Goal: Navigation & Orientation: Find specific page/section

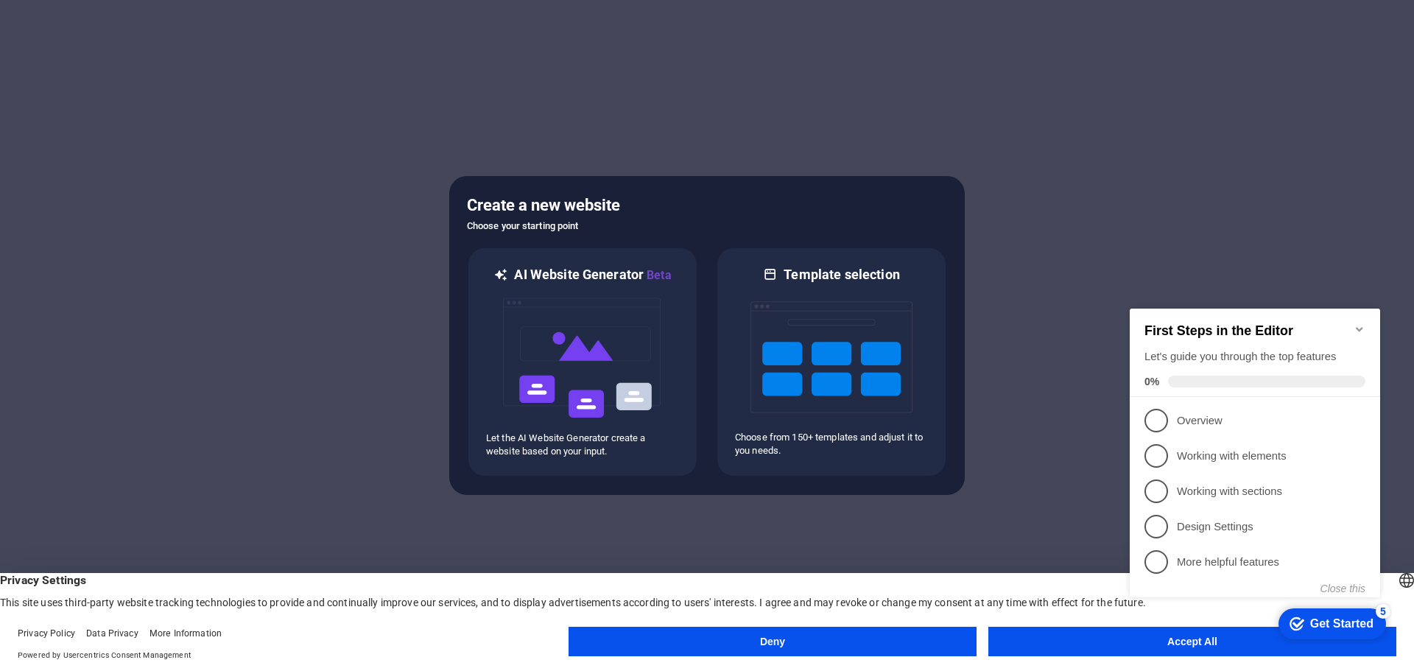
click at [730, 643] on button "Deny" at bounding box center [772, 641] width 408 height 29
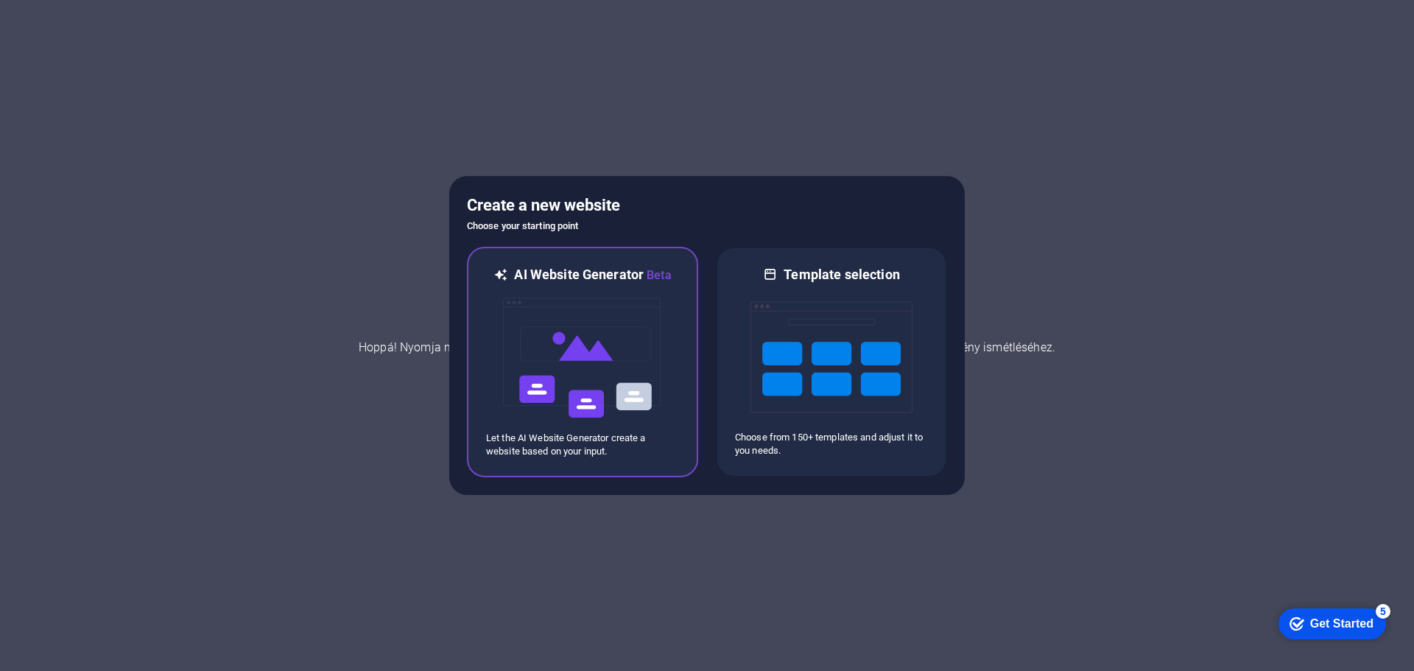
click at [585, 373] on img at bounding box center [582, 357] width 162 height 147
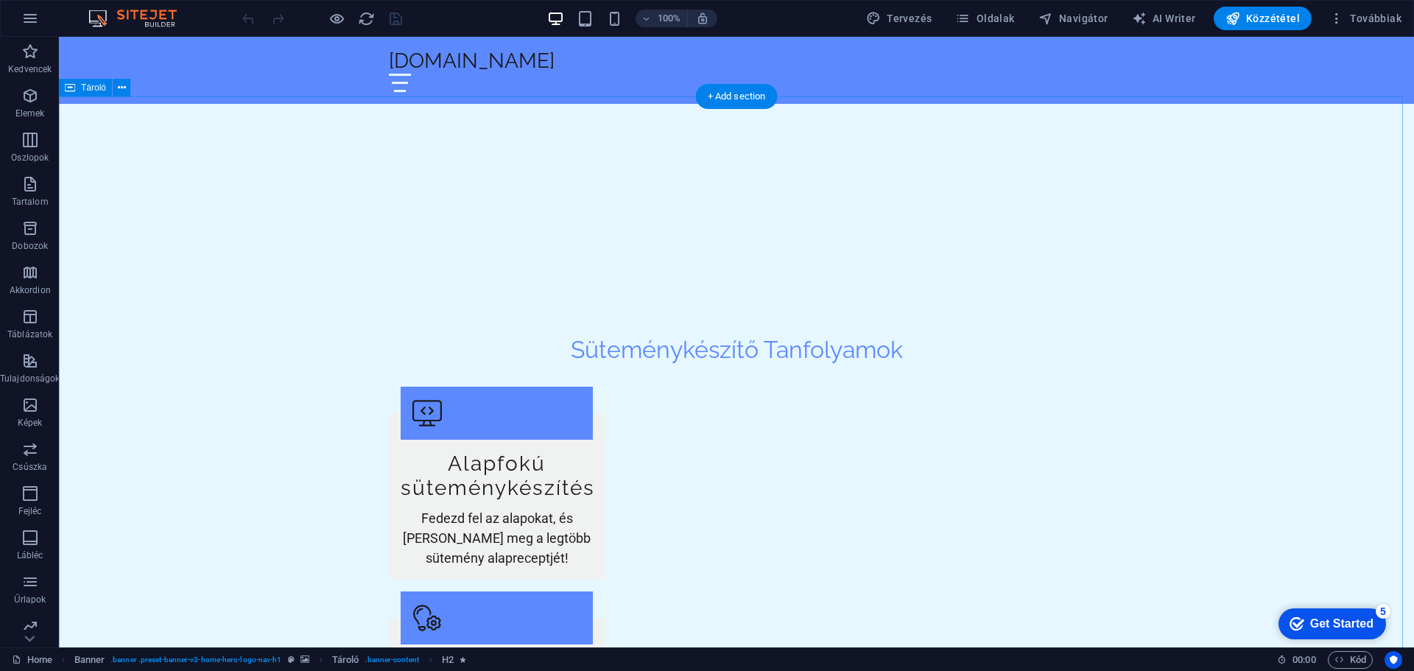
scroll to position [687, 0]
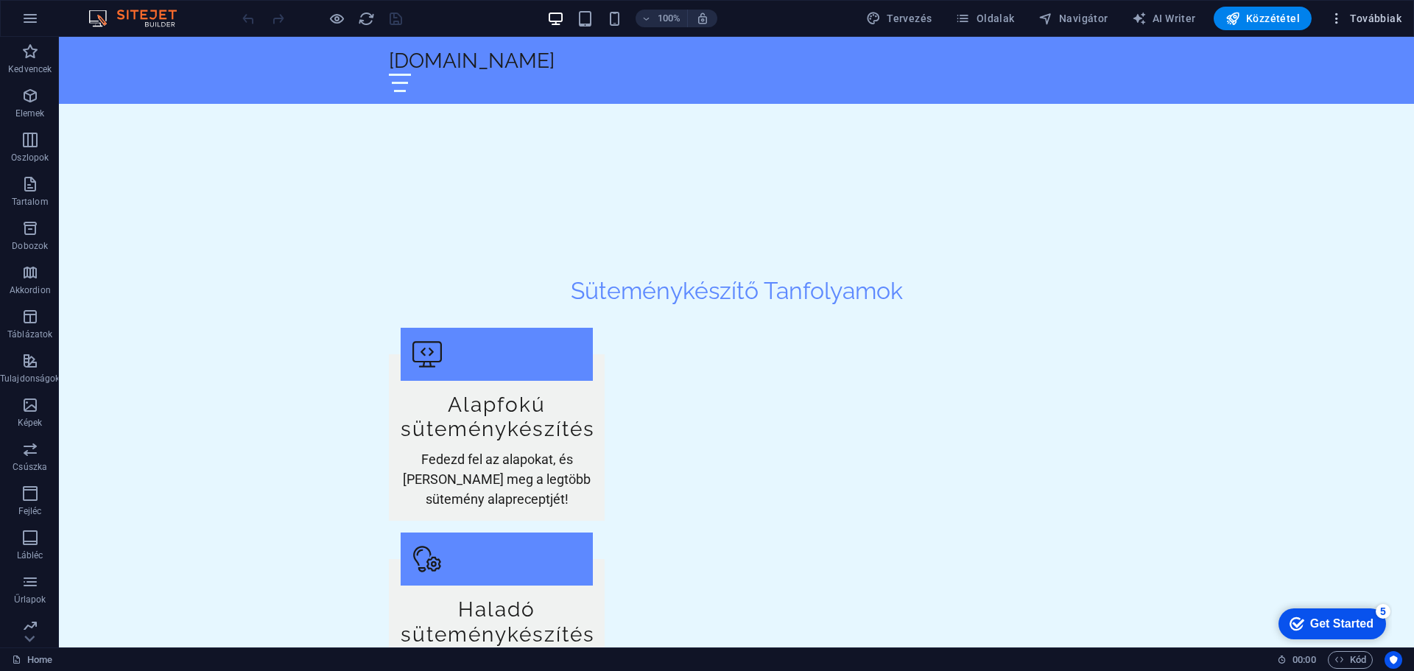
click at [1349, 13] on span "Továbbiak" at bounding box center [1365, 18] width 72 height 15
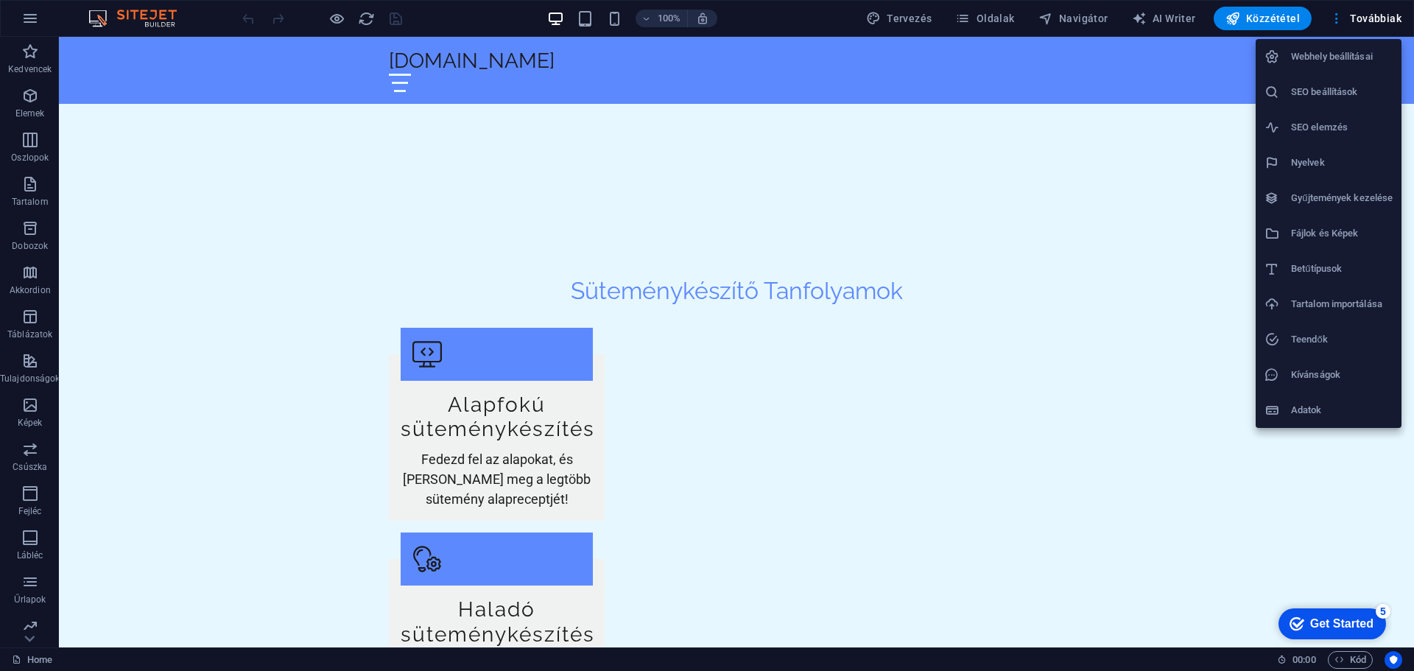
click at [1227, 528] on div at bounding box center [707, 335] width 1414 height 671
